Goal: Navigation & Orientation: Find specific page/section

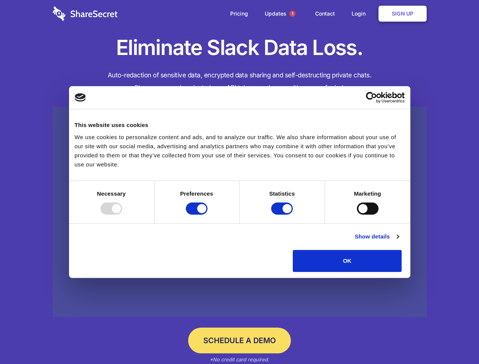
click at [122, 215] on div at bounding box center [111, 208] width 22 height 12
click at [207, 215] on input "Preferences" at bounding box center [197, 208] width 22 height 12
checkbox input "false"
click at [283, 215] on input "Statistics" at bounding box center [282, 208] width 22 height 12
checkbox input "false"
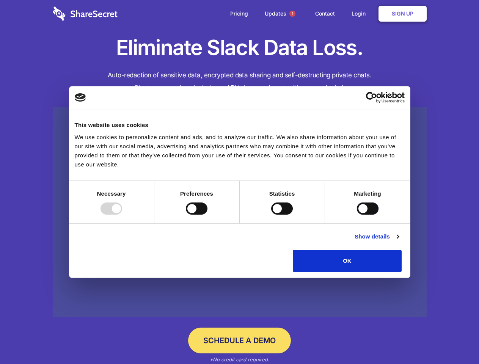
click at [357, 215] on input "Marketing" at bounding box center [368, 208] width 22 height 12
checkbox input "true"
click at [398, 241] on link "Show details" at bounding box center [376, 236] width 44 height 9
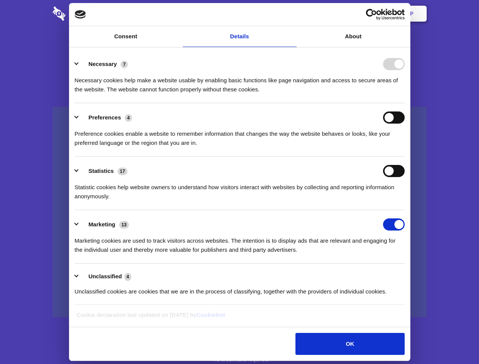
click at [404, 103] on li "Necessary 7 Necessary cookies help make a website usable by enabling basic func…" at bounding box center [240, 76] width 330 height 53
click at [292, 14] on span "1" at bounding box center [292, 14] width 6 height 6
